Goal: Task Accomplishment & Management: Use online tool/utility

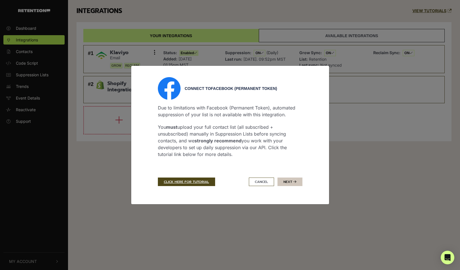
click at [289, 181] on button "Next" at bounding box center [289, 181] width 25 height 9
click at [291, 181] on button "Next" at bounding box center [289, 181] width 25 height 9
click at [291, 184] on button "Next" at bounding box center [289, 181] width 25 height 9
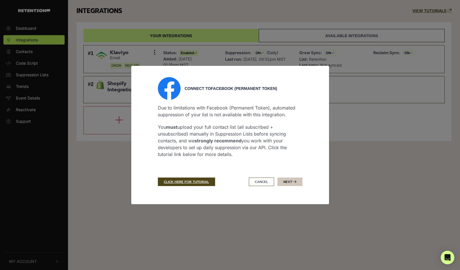
click at [291, 184] on button "Next" at bounding box center [289, 181] width 25 height 9
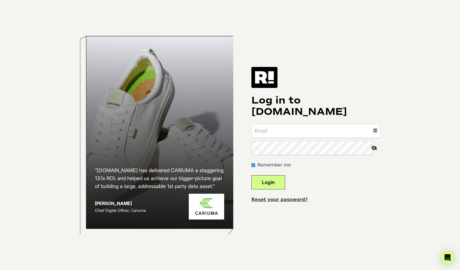
click at [279, 135] on input "email" at bounding box center [315, 131] width 129 height 14
type input "benjamin@spearmintlove.com"
click at [276, 182] on button "Login" at bounding box center [268, 182] width 34 height 14
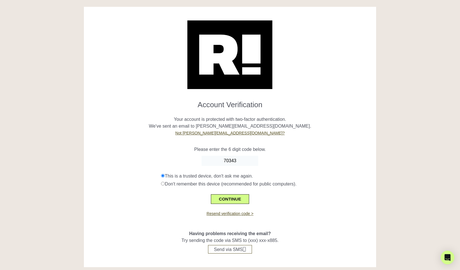
type input "703439"
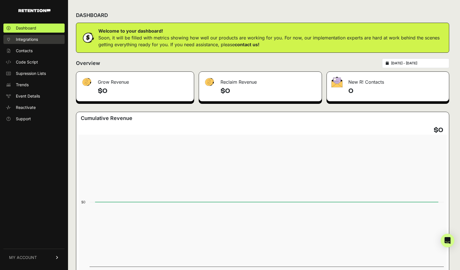
click at [24, 41] on span "Integrations" at bounding box center [27, 40] width 22 height 6
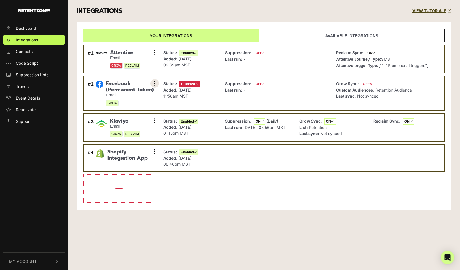
click at [155, 83] on icon at bounding box center [154, 83] width 1 height 6
click at [115, 88] on span "Facebook (Permanent Token)" at bounding box center [130, 86] width 48 height 12
click at [153, 84] on button at bounding box center [154, 83] width 9 height 9
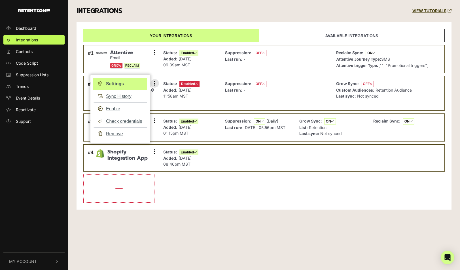
click at [130, 82] on link "Settings" at bounding box center [120, 84] width 54 height 12
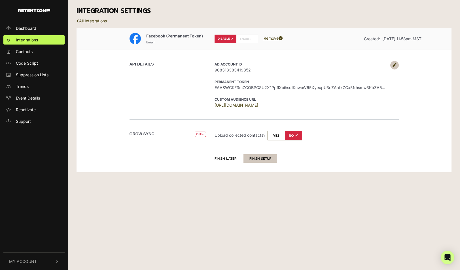
click at [264, 158] on button "FINISH SETUP" at bounding box center [260, 158] width 34 height 9
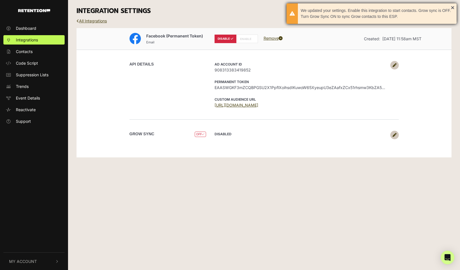
click at [453, 8] on div "We updated your settings. Enable this integration to start contacts. Grow sync …" at bounding box center [372, 13] width 170 height 20
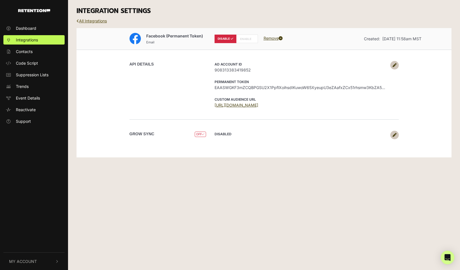
click at [94, 22] on link "All Integrations" at bounding box center [92, 20] width 30 height 5
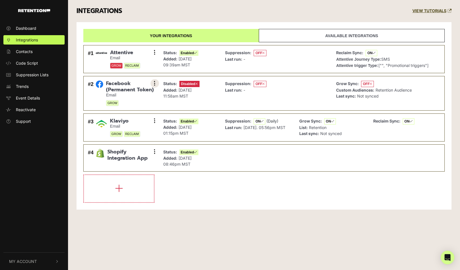
click at [155, 83] on icon at bounding box center [154, 83] width 1 height 6
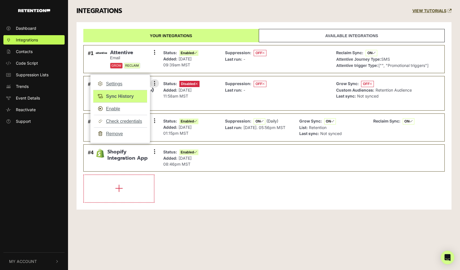
click at [121, 96] on link "Sync History" at bounding box center [120, 96] width 54 height 13
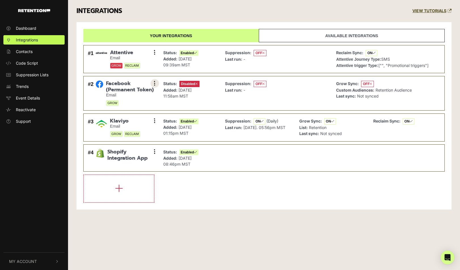
click at [157, 83] on button at bounding box center [154, 83] width 9 height 9
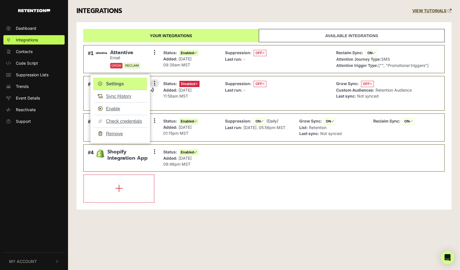
click at [130, 82] on link "Settings" at bounding box center [120, 84] width 54 height 12
